Goal: Navigation & Orientation: Find specific page/section

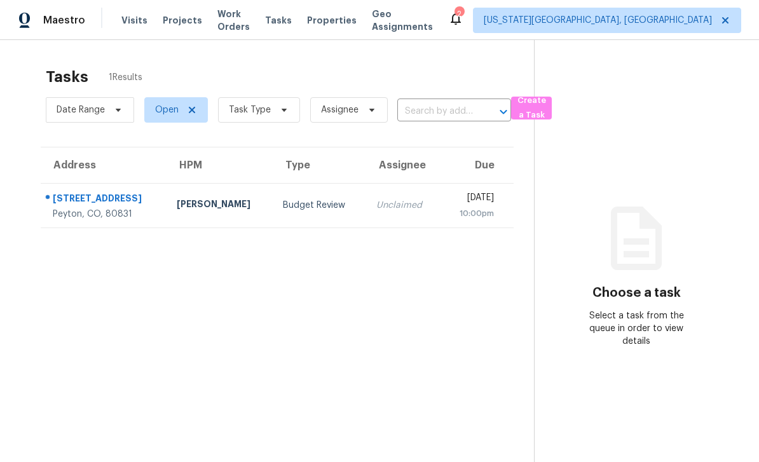
click at [86, 197] on div "12384 Pine Valley Cir" at bounding box center [105, 200] width 104 height 16
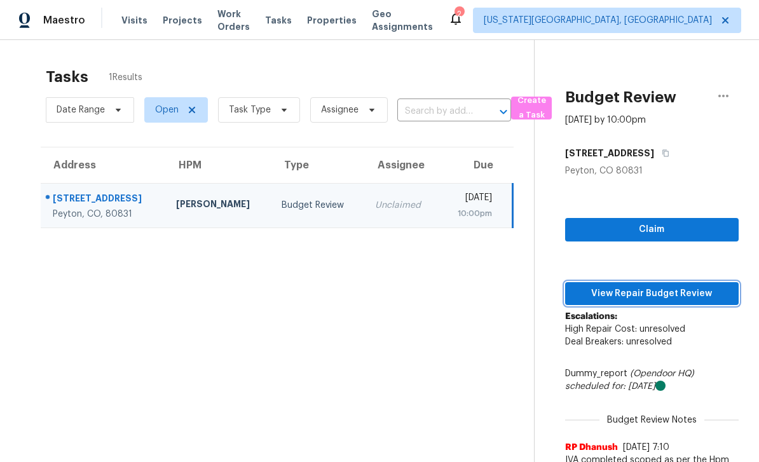
click at [666, 293] on span "View Repair Budget Review" at bounding box center [652, 294] width 153 height 16
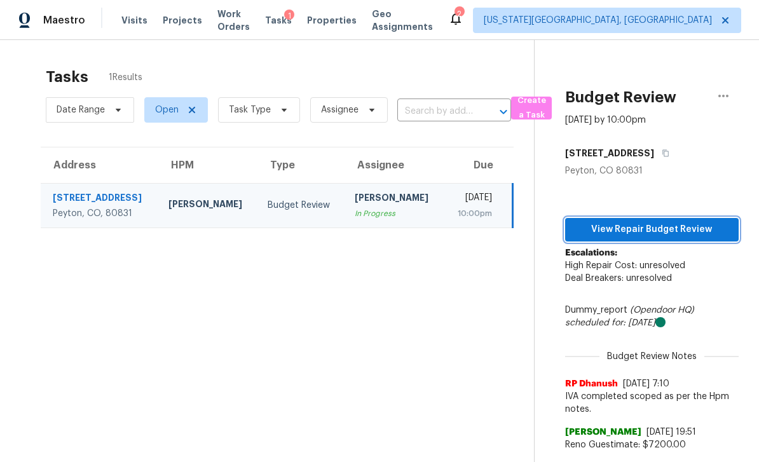
click at [675, 230] on span "View Repair Budget Review" at bounding box center [652, 230] width 153 height 16
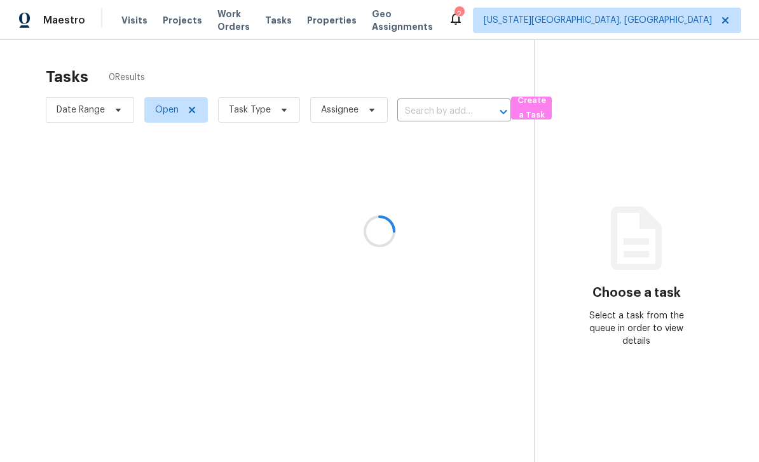
click at [340, 17] on div at bounding box center [379, 231] width 759 height 462
click at [356, 19] on span "Properties" at bounding box center [332, 20] width 50 height 13
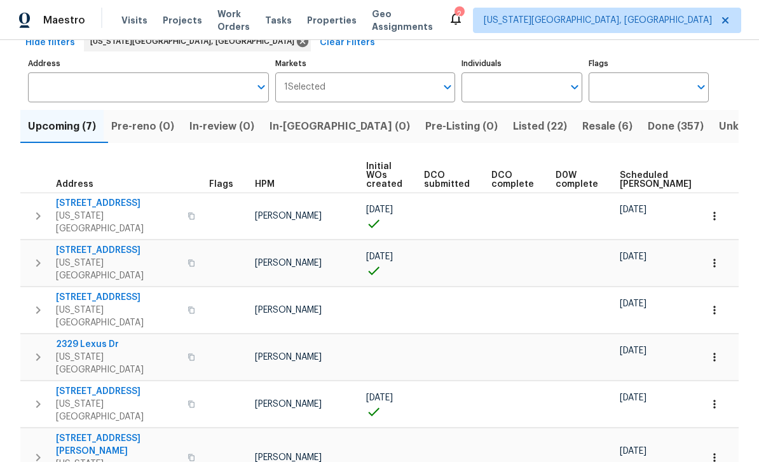
click at [71, 338] on span "2329 Lexus Dr" at bounding box center [118, 344] width 124 height 13
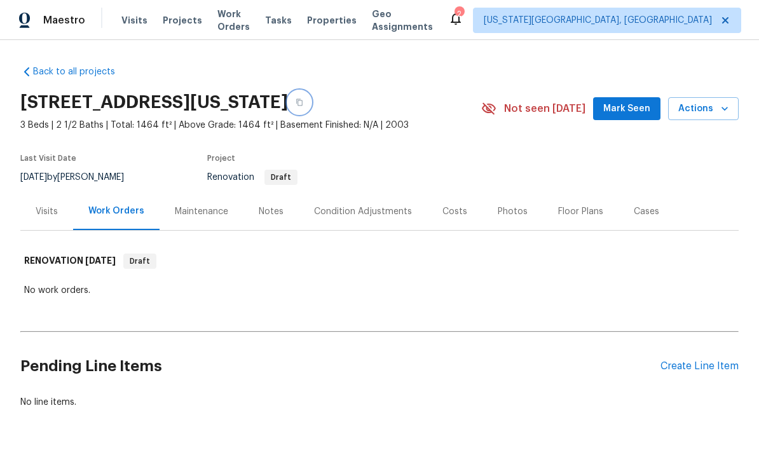
click at [311, 104] on button "button" at bounding box center [299, 102] width 23 height 23
